Goal: Transaction & Acquisition: Purchase product/service

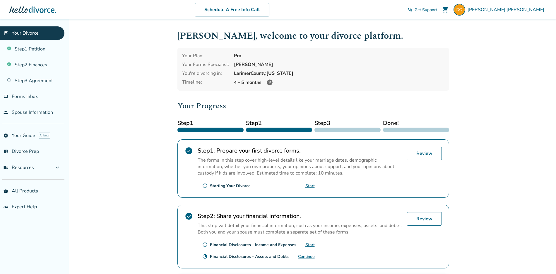
click at [449, 8] on span "shopping_cart" at bounding box center [445, 9] width 7 height 7
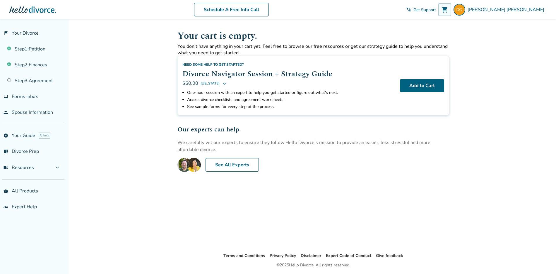
click at [143, 55] on div "Added to cart Your cart is empty. You don't have anything in your cart yet. Fee…" at bounding box center [278, 156] width 556 height 274
click at [25, 32] on link "flag_2 Your Divorce" at bounding box center [32, 32] width 64 height 13
